Goal: Task Accomplishment & Management: Complete application form

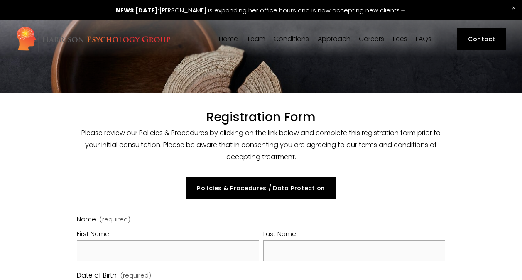
select select "GB"
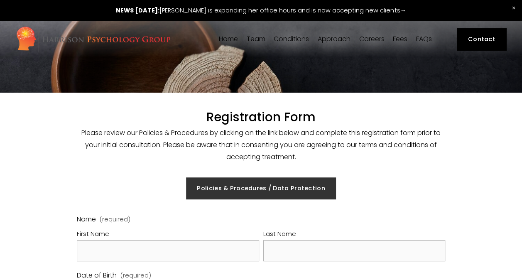
click at [265, 191] on link "Policies & Procedures / Data Protection" at bounding box center [261, 188] width 150 height 22
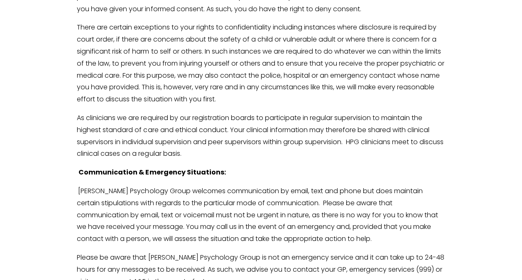
scroll to position [1929, 0]
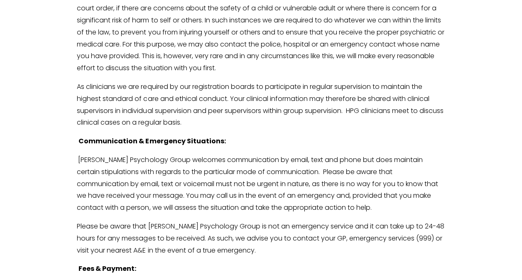
click at [431, 207] on p "Harrison Psychology Group welcomes communication by email, text and phone but d…" at bounding box center [261, 184] width 368 height 60
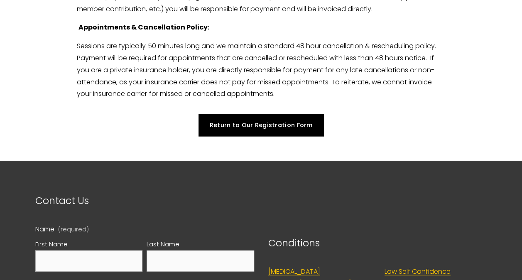
scroll to position [2435, 0]
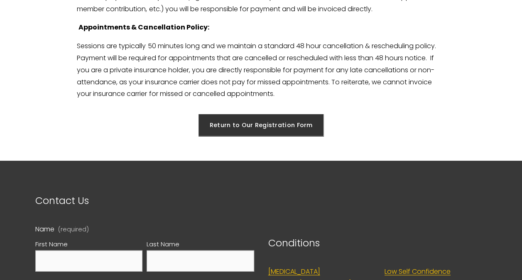
click at [300, 136] on link "Return to Our Registration Form" at bounding box center [261, 125] width 125 height 22
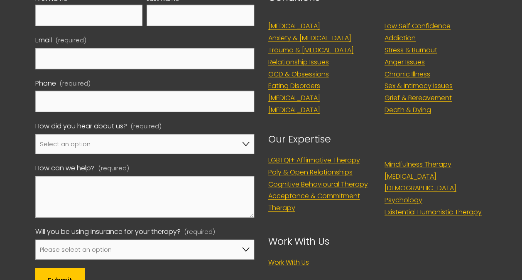
scroll to position [2679, 0]
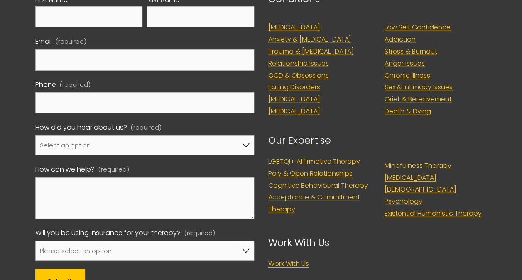
click at [433, 93] on link "Sex & Intimacy Issues" at bounding box center [419, 87] width 68 height 12
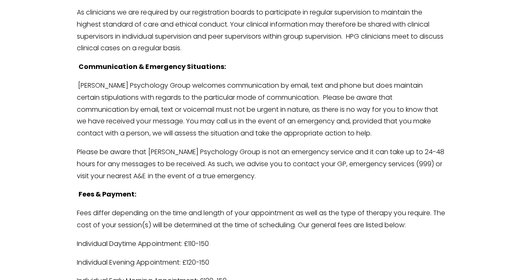
scroll to position [2033, 0]
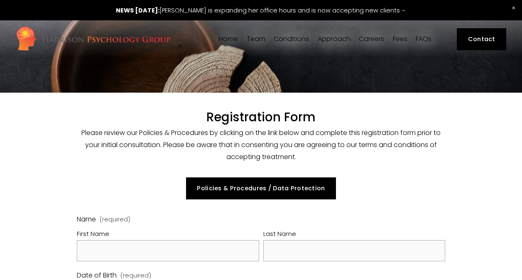
select select "GB"
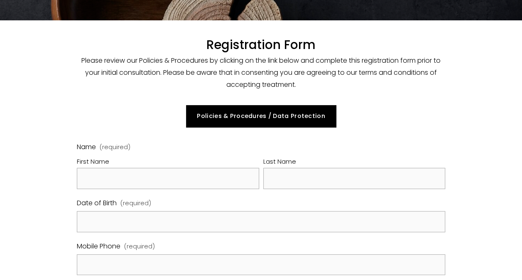
scroll to position [77, 0]
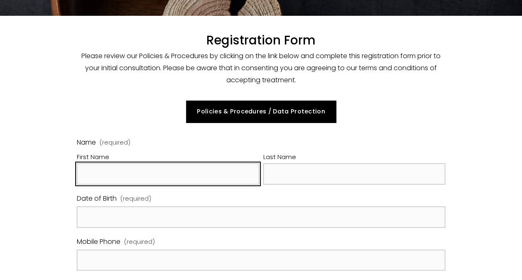
click at [185, 178] on input "First Name" at bounding box center [168, 173] width 182 height 21
type input "[PERSON_NAME]"
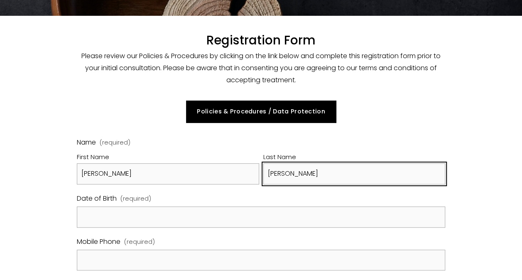
type input "[PERSON_NAME]"
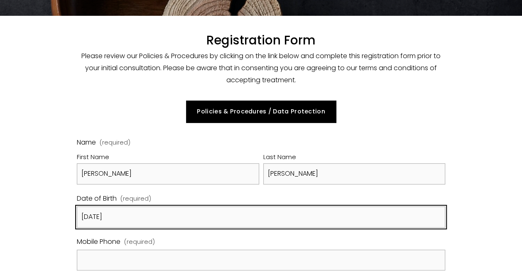
type input "[DATE]"
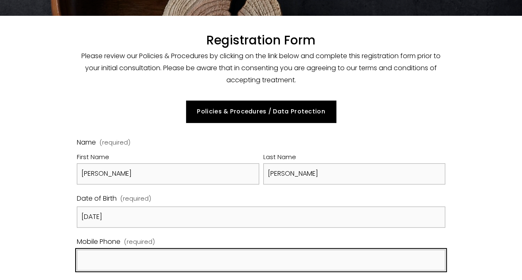
click at [125, 264] on input "Mobile Phone (required)" at bounding box center [261, 260] width 368 height 21
type input "07909 693152"
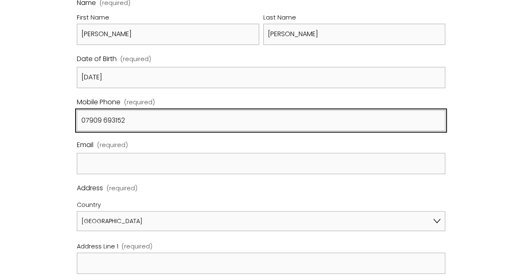
scroll to position [217, 0]
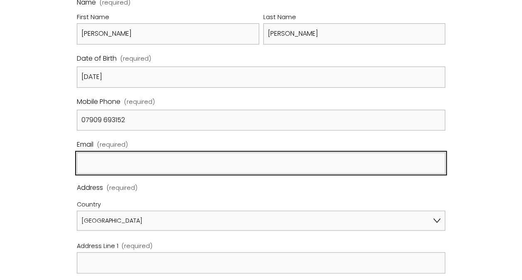
click at [142, 167] on input "Email (required)" at bounding box center [261, 163] width 368 height 21
type input "glynnbooker@msn.com"
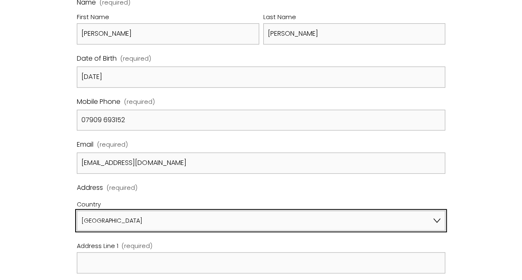
click at [96, 224] on select "Afghanistan Åland Islands Albania Algeria American Samoa Andorra Angola Anguill…" at bounding box center [261, 221] width 368 height 20
click at [113, 212] on select "Afghanistan Åland Islands Albania Algeria American Samoa Andorra Angola Anguill…" at bounding box center [261, 221] width 368 height 20
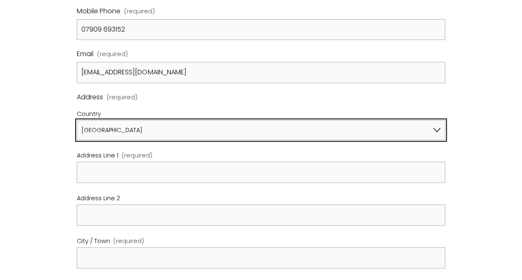
scroll to position [311, 0]
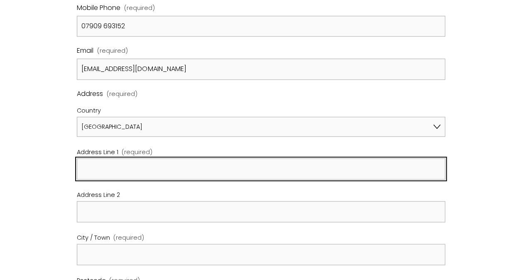
click at [98, 176] on input "Address Line 1 (required)" at bounding box center [261, 168] width 368 height 21
type input "Linear House"
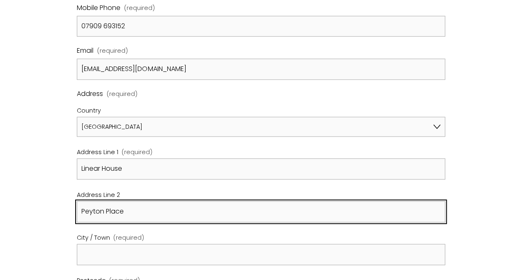
type input "Peyton Place"
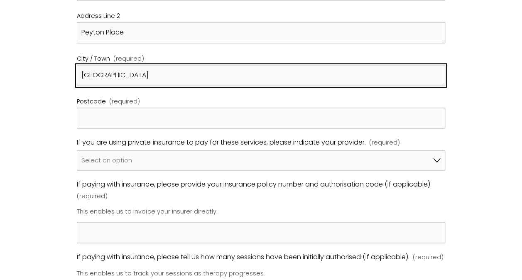
scroll to position [503, 0]
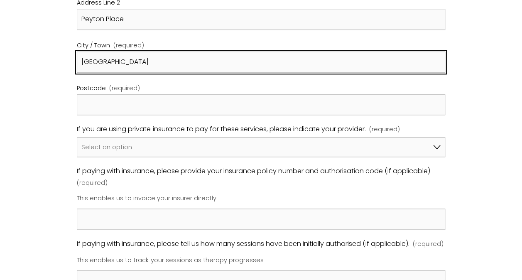
type input "London"
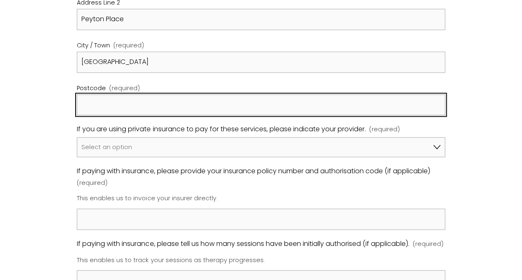
click at [110, 106] on input "Postcode (required)" at bounding box center [261, 104] width 368 height 21
type input "s"
type input "SE10 8RS"
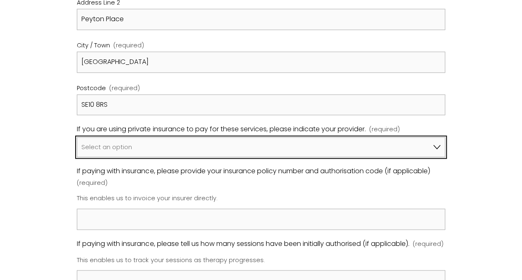
click at [438, 148] on select "Select an option I am not using insurance Axa Aviva Bupa Cigna Healix Vitality …" at bounding box center [261, 147] width 368 height 20
select select "I am not using insurance"
click at [77, 137] on select "Select an option I am not using insurance Axa Aviva Bupa Cigna Healix Vitality …" at bounding box center [261, 147] width 368 height 20
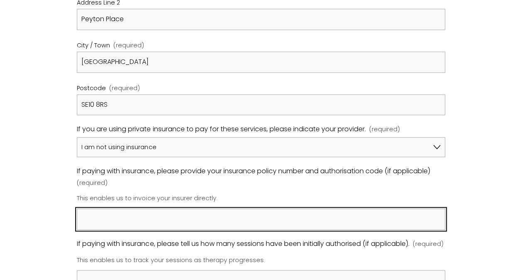
click at [132, 217] on input "If paying with insurance, please provide your insurance policy number and autho…" at bounding box center [261, 219] width 368 height 21
type input "n"
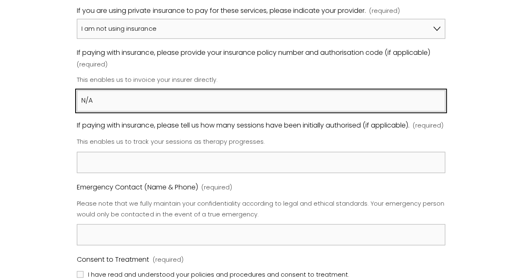
scroll to position [622, 0]
type input "N/A"
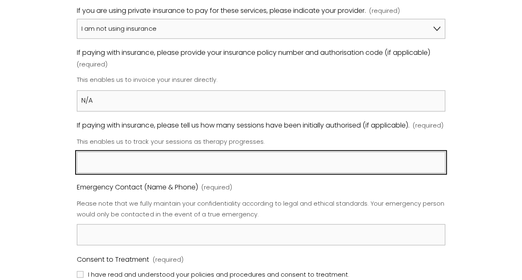
click at [103, 173] on input "If paying with insurance, please tell us how many sessions have been initially …" at bounding box center [261, 162] width 368 height 21
type input "N/A"
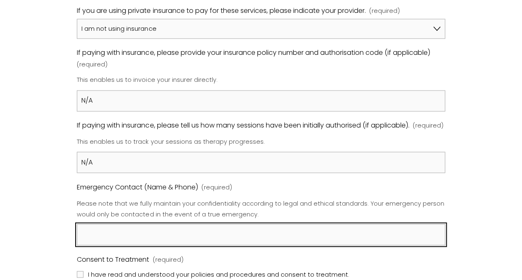
type input "c"
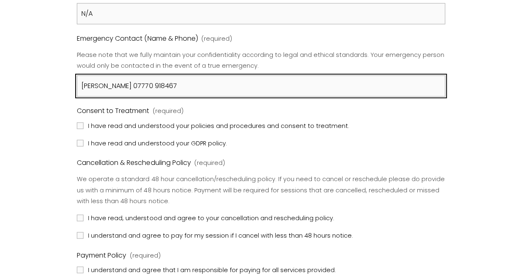
scroll to position [772, 0]
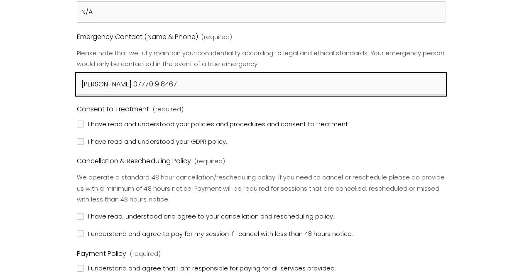
type input "Carole Booker 07770 918467"
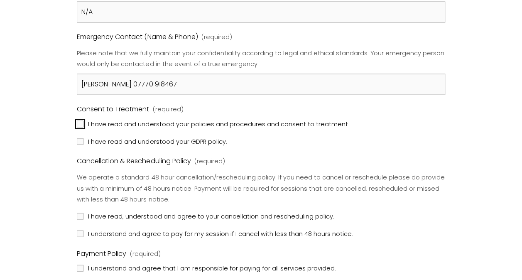
click at [80, 127] on input "I have read and understood your policies and procedures and consent to treatmen…" at bounding box center [80, 124] width 7 height 7
checkbox input "true"
click at [80, 145] on input "I have read and understood your GDPR policy." at bounding box center [80, 141] width 7 height 7
checkbox input "true"
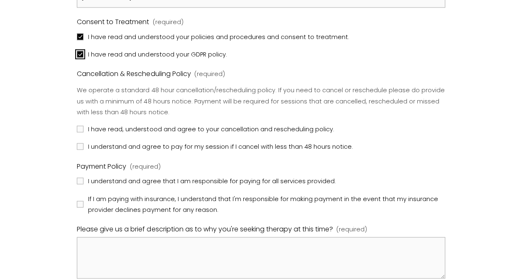
scroll to position [862, 0]
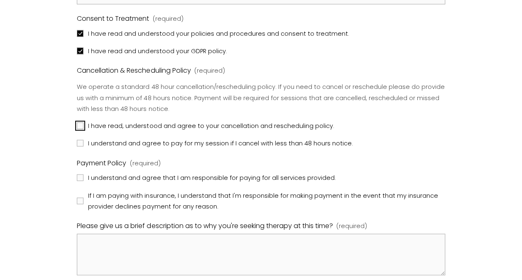
click at [80, 129] on input "I have read, understood and agree to your cancellation and rescheduling policy." at bounding box center [80, 126] width 7 height 7
checkbox input "true"
click at [80, 147] on input "I understand and agree to pay for my session if I cancel with less than 48 hour…" at bounding box center [80, 143] width 7 height 7
checkbox input "true"
click at [83, 181] on input "I understand and agree that I am responsible for paying for all services provid…" at bounding box center [80, 178] width 7 height 7
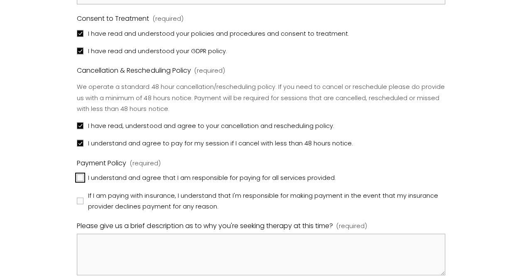
checkbox input "true"
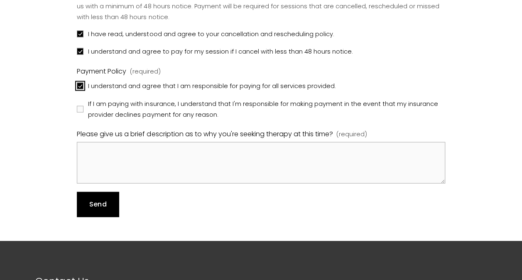
scroll to position [955, 0]
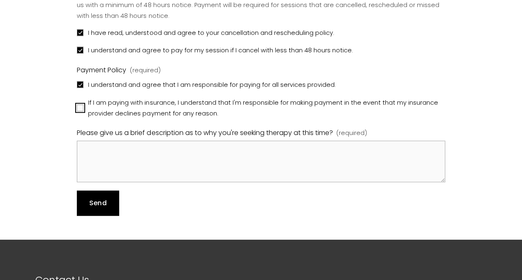
click at [80, 111] on input "If I am paying with insurance, I understand that I'm responsible for making pay…" at bounding box center [80, 108] width 7 height 7
checkbox input "true"
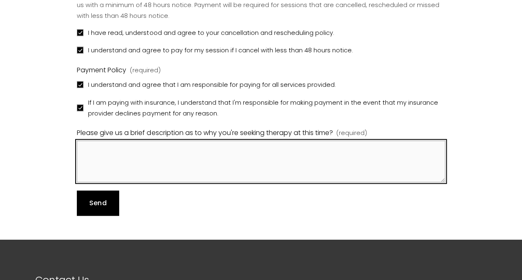
click at [149, 161] on textarea "Please give us a brief description as to why you're seeking therapy at this tim…" at bounding box center [261, 162] width 368 height 42
type textarea "Seeking help with trans issues and separation from marriage."
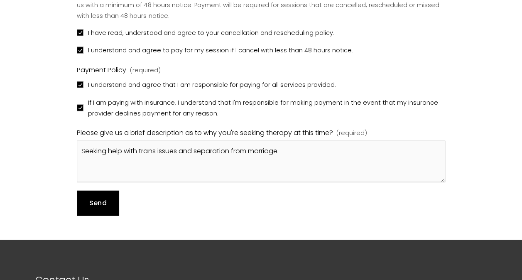
click at [102, 208] on span "Send" at bounding box center [97, 203] width 17 height 10
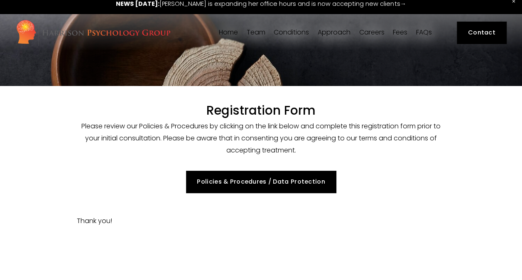
scroll to position [0, 0]
